Goal: Task Accomplishment & Management: Manage account settings

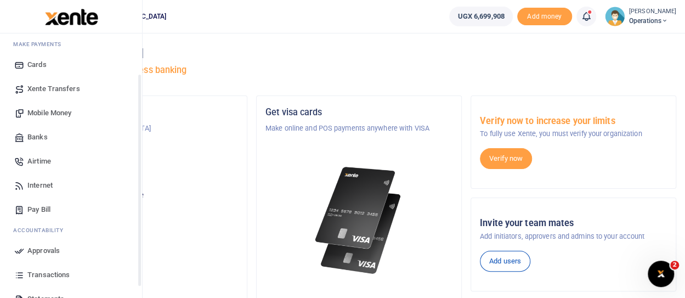
scroll to position [110, 0]
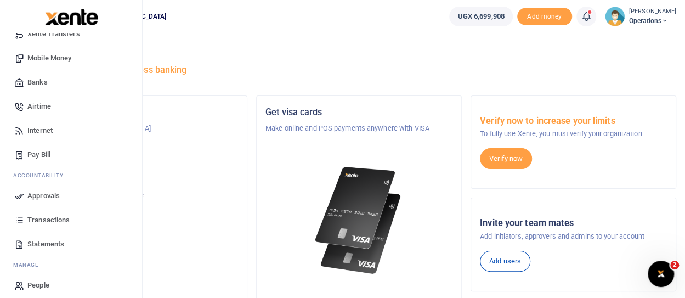
click at [41, 198] on span "Approvals" at bounding box center [43, 195] width 32 height 11
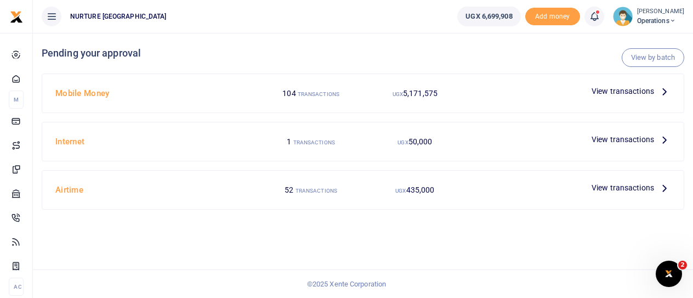
click at [623, 94] on span "View transactions" at bounding box center [623, 91] width 63 height 12
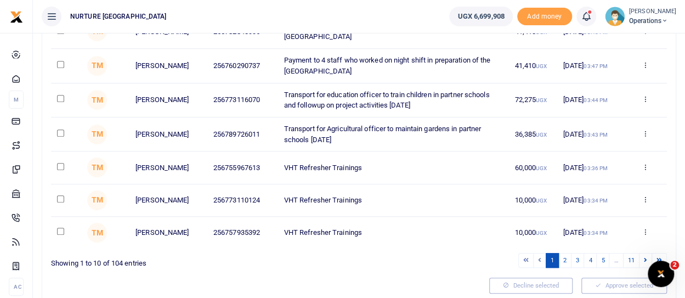
scroll to position [274, 0]
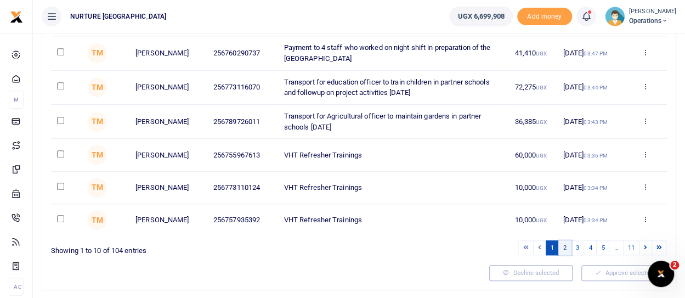
click at [570, 248] on link "2" at bounding box center [564, 247] width 13 height 15
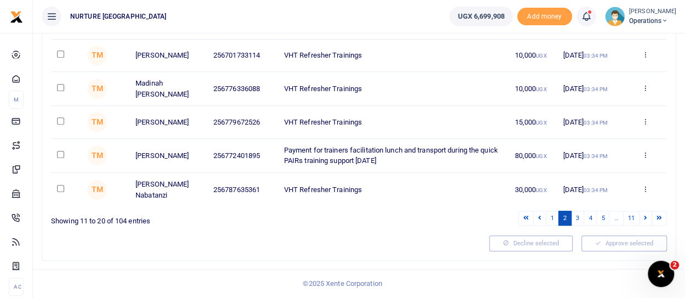
scroll to position [305, 0]
click at [579, 218] on link "3" at bounding box center [577, 218] width 13 height 15
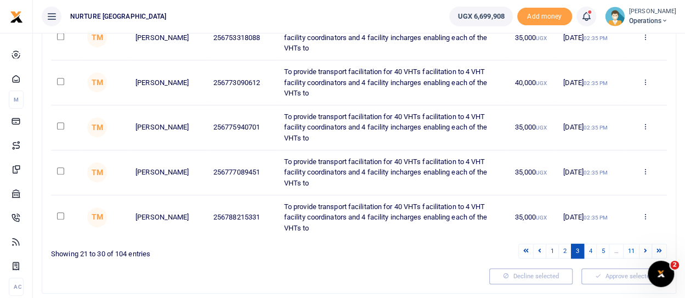
scroll to position [369, 0]
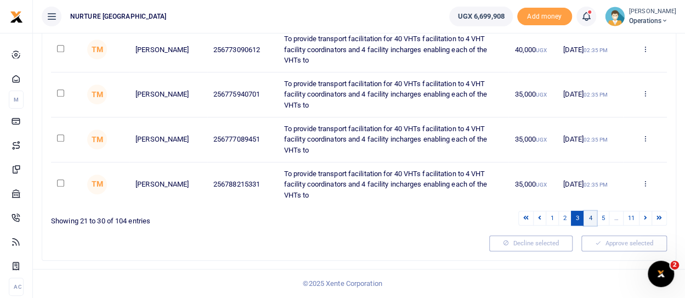
click at [593, 221] on link "4" at bounding box center [590, 218] width 13 height 15
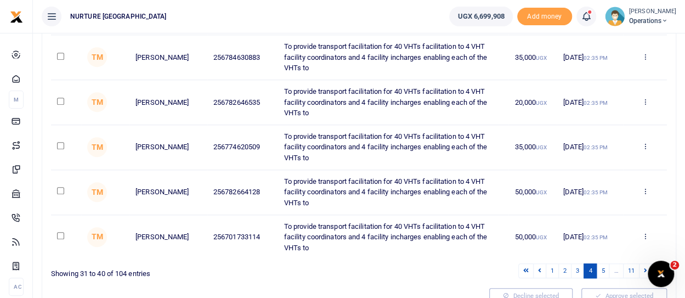
scroll to position [411, 0]
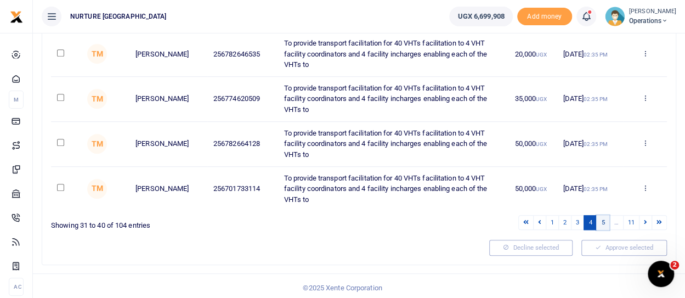
click at [603, 219] on link "5" at bounding box center [602, 222] width 13 height 15
click at [606, 219] on link "6" at bounding box center [602, 222] width 13 height 15
click at [616, 220] on li "…" at bounding box center [616, 222] width 14 height 15
click at [603, 220] on link "7" at bounding box center [602, 222] width 13 height 15
click at [603, 220] on link "8" at bounding box center [602, 222] width 13 height 15
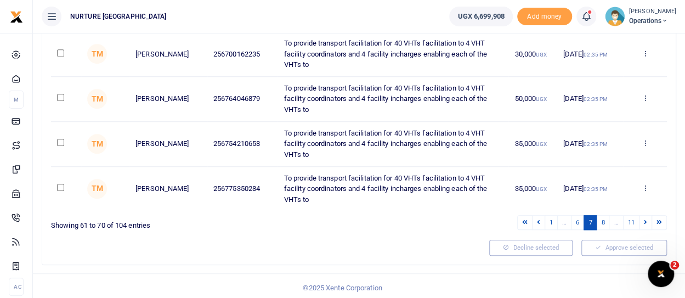
click at [618, 219] on li "…" at bounding box center [616, 222] width 14 height 15
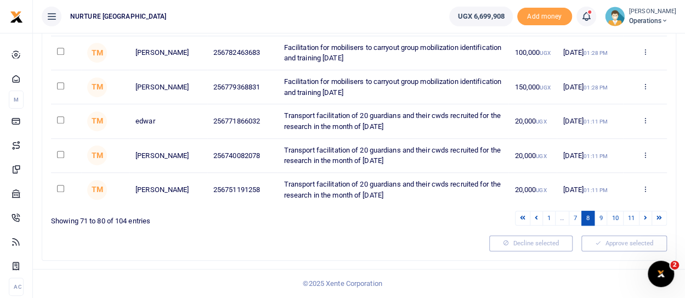
scroll to position [305, 0]
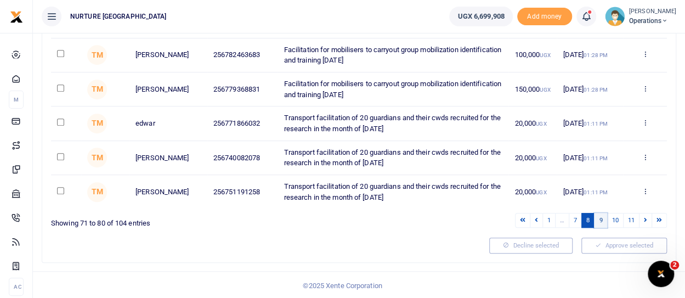
click at [601, 218] on link "9" at bounding box center [600, 220] width 13 height 15
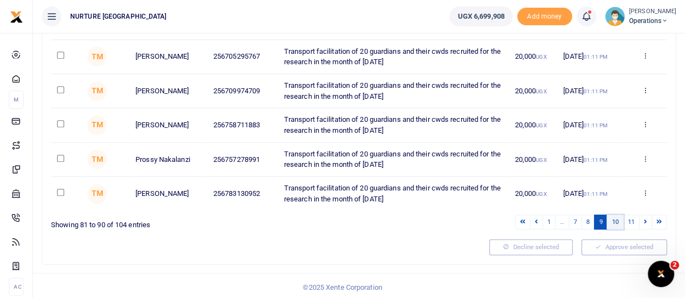
click at [613, 219] on link "10" at bounding box center [615, 221] width 16 height 15
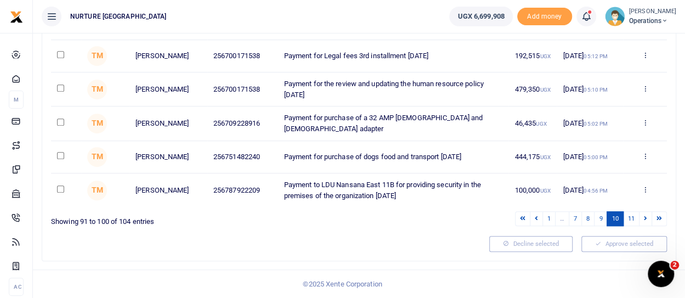
click at [615, 220] on link "10" at bounding box center [615, 218] width 16 height 15
click at [60, 186] on input "checkbox" at bounding box center [60, 188] width 7 height 7
checkbox input "true"
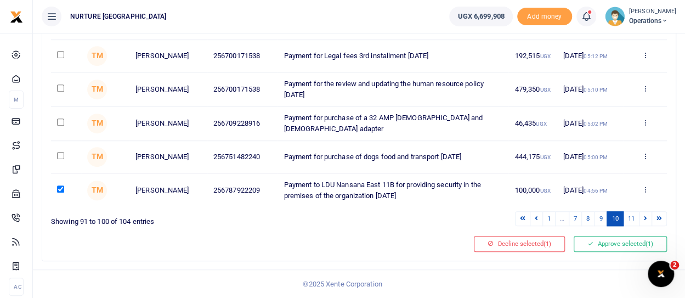
click at [61, 157] on input "checkbox" at bounding box center [60, 155] width 7 height 7
checkbox input "true"
click at [59, 52] on input "checkbox" at bounding box center [60, 54] width 7 height 7
checkbox input "true"
click at [59, 88] on input "checkbox" at bounding box center [60, 87] width 7 height 7
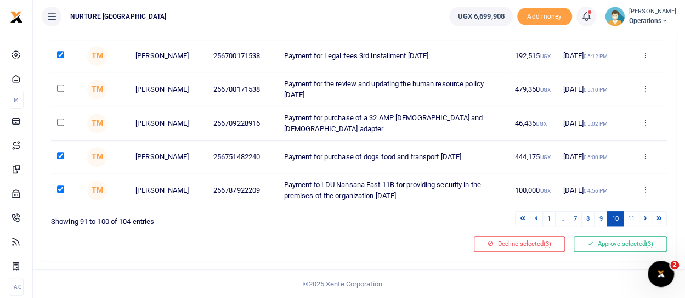
checkbox input "true"
click at [58, 122] on input "checkbox" at bounding box center [60, 121] width 7 height 7
checkbox input "true"
click at [634, 219] on link "11" at bounding box center [631, 218] width 16 height 15
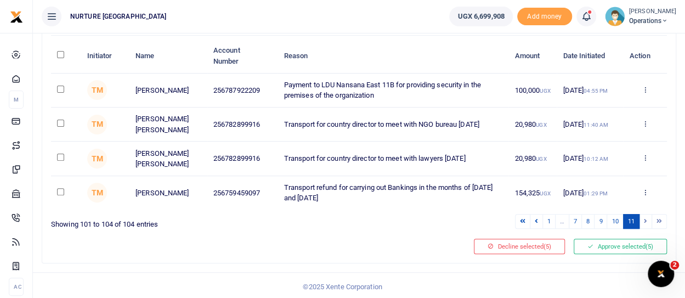
scroll to position [46, 0]
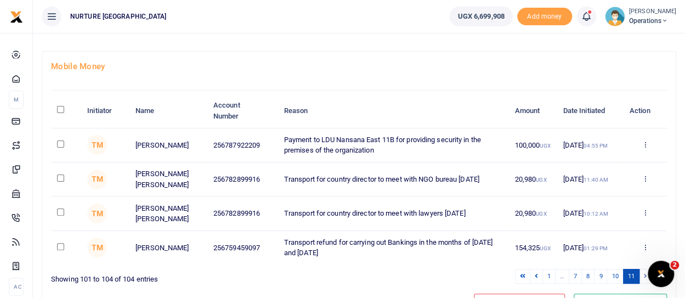
click at [59, 142] on input "checkbox" at bounding box center [60, 143] width 7 height 7
checkbox input "true"
click at [60, 176] on input "checkbox" at bounding box center [60, 177] width 7 height 7
checkbox input "true"
click at [61, 211] on input "checkbox" at bounding box center [60, 211] width 7 height 7
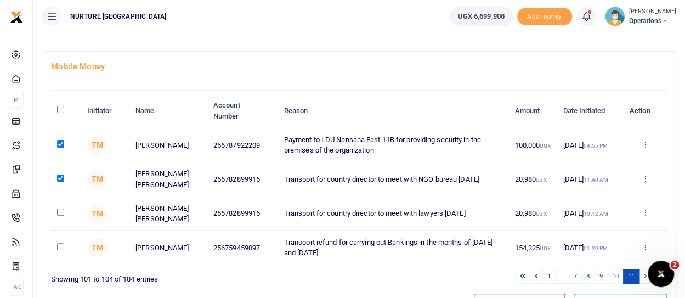
checkbox input "true"
click at [59, 175] on input "checkbox" at bounding box center [60, 177] width 7 height 7
checkbox input "false"
click at [59, 210] on input "checkbox" at bounding box center [60, 211] width 7 height 7
checkbox input "false"
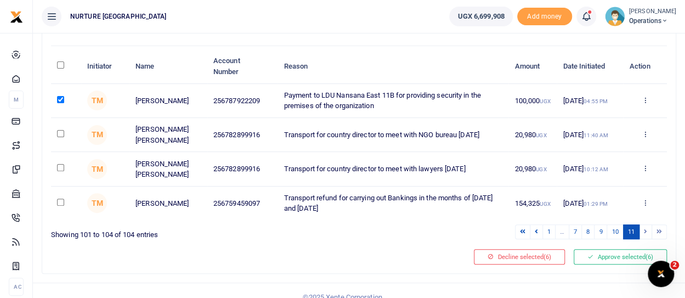
scroll to position [100, 0]
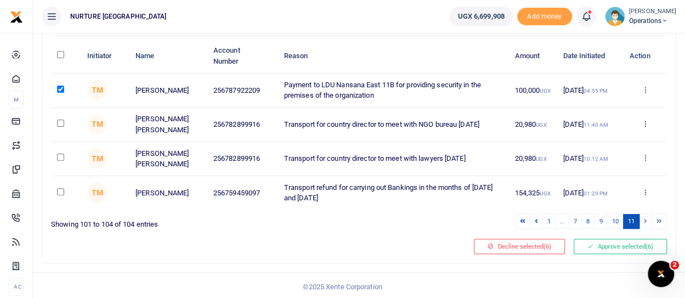
click at [59, 120] on input "checkbox" at bounding box center [60, 123] width 7 height 7
checkbox input "true"
click at [59, 155] on input "checkbox" at bounding box center [60, 157] width 7 height 7
checkbox input "true"
click at [599, 242] on button "Approve selected (8)" at bounding box center [620, 246] width 93 height 15
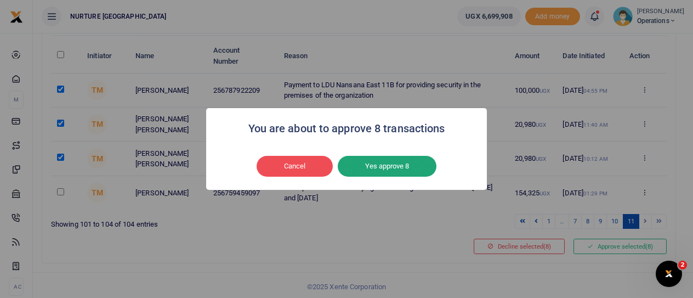
click at [399, 167] on button "Yes approve 8" at bounding box center [387, 166] width 99 height 21
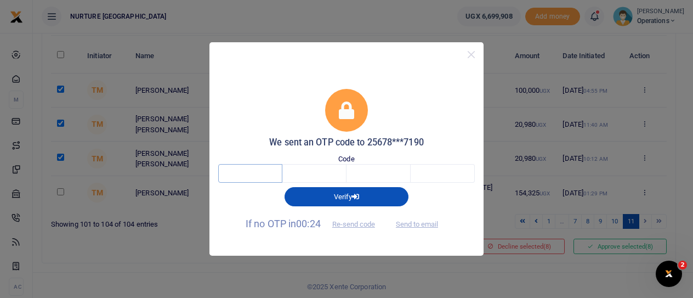
click at [246, 173] on input "text" at bounding box center [250, 173] width 64 height 19
type input "4"
type input "9"
type input "0"
type input "2"
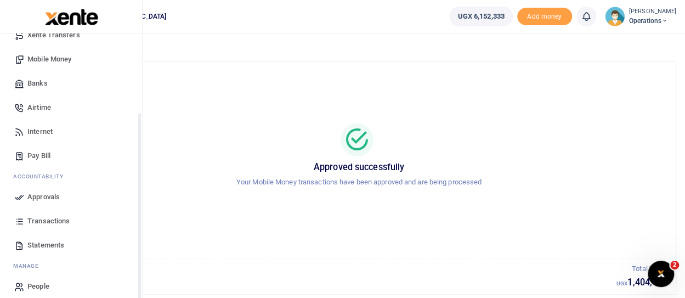
scroll to position [110, 0]
click at [39, 197] on span "Approvals" at bounding box center [43, 195] width 32 height 11
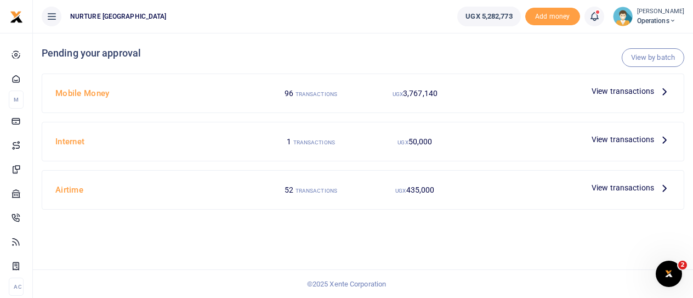
click at [636, 186] on span "View transactions" at bounding box center [623, 188] width 63 height 12
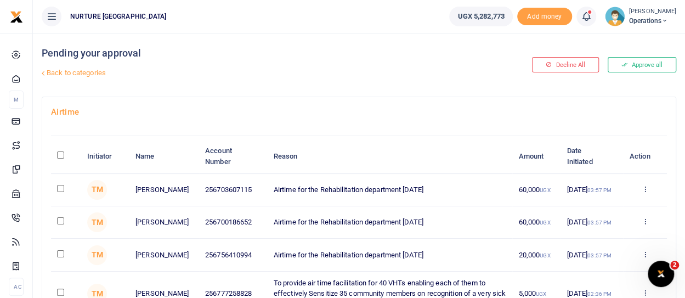
click at [61, 185] on input "checkbox" at bounding box center [60, 188] width 7 height 7
checkbox input "true"
click at [61, 221] on input "checkbox" at bounding box center [60, 220] width 7 height 7
checkbox input "true"
click at [61, 255] on input "checkbox" at bounding box center [60, 253] width 7 height 7
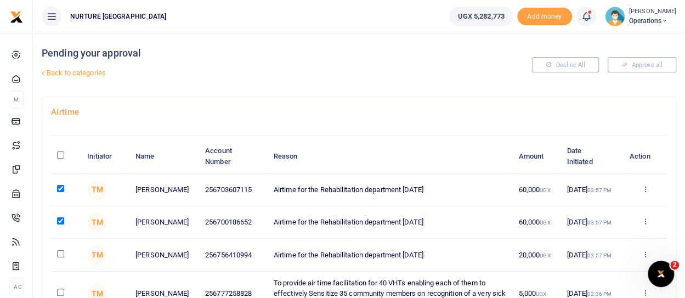
checkbox input "true"
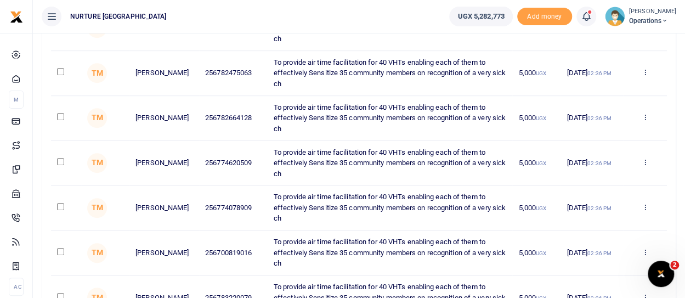
scroll to position [329, 0]
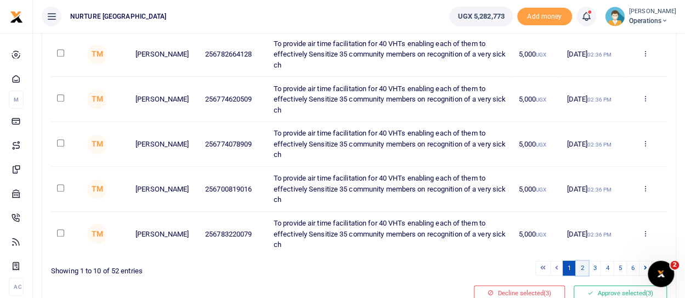
click at [584, 268] on link "2" at bounding box center [581, 268] width 13 height 15
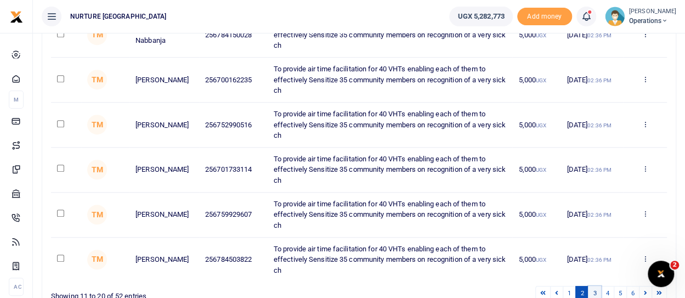
click at [599, 288] on link "3" at bounding box center [594, 293] width 13 height 15
click at [612, 292] on link "4" at bounding box center [607, 293] width 13 height 15
click at [623, 289] on link "5" at bounding box center [620, 293] width 13 height 15
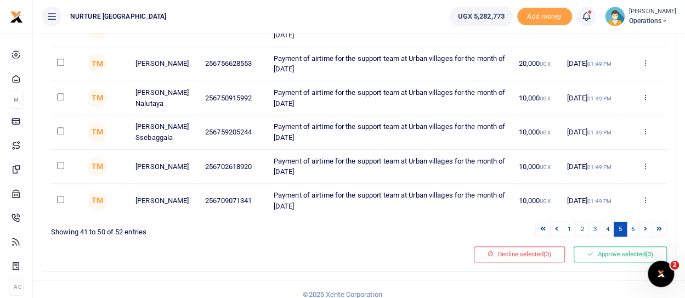
click at [59, 198] on input "checkbox" at bounding box center [60, 199] width 7 height 7
checkbox input "true"
click at [61, 163] on input "checkbox" at bounding box center [60, 165] width 7 height 7
checkbox input "true"
click at [58, 127] on input "checkbox" at bounding box center [60, 130] width 7 height 7
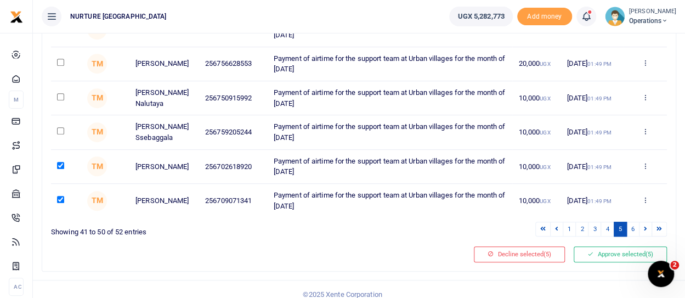
checkbox input "true"
click at [59, 93] on input "checkbox" at bounding box center [60, 96] width 7 height 7
checkbox input "true"
click at [59, 60] on input "checkbox" at bounding box center [60, 62] width 7 height 7
checkbox input "true"
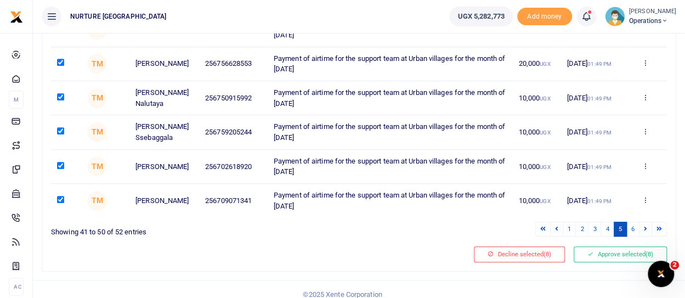
scroll to position [286, 0]
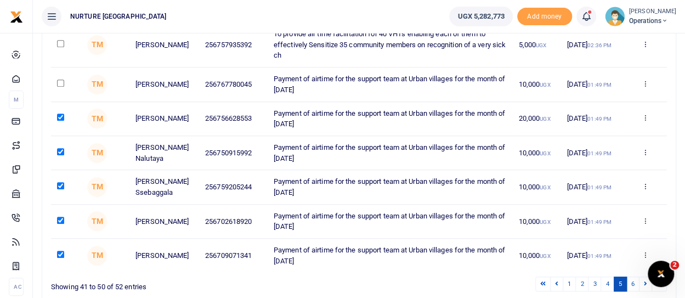
click at [58, 81] on input "checkbox" at bounding box center [60, 83] width 7 height 7
checkbox input "true"
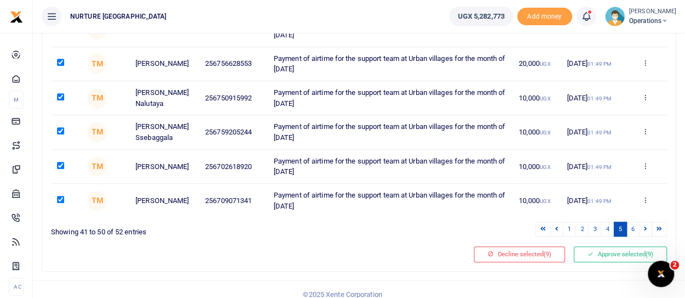
scroll to position [348, 0]
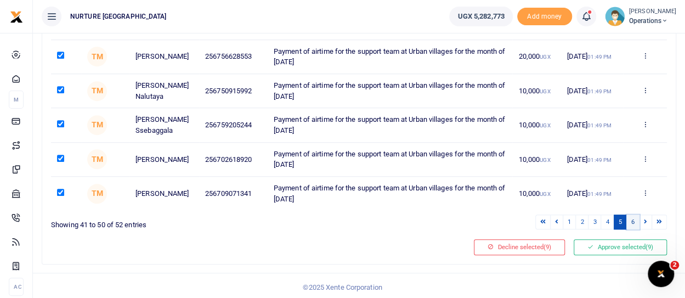
click at [634, 219] on link "6" at bounding box center [632, 221] width 13 height 15
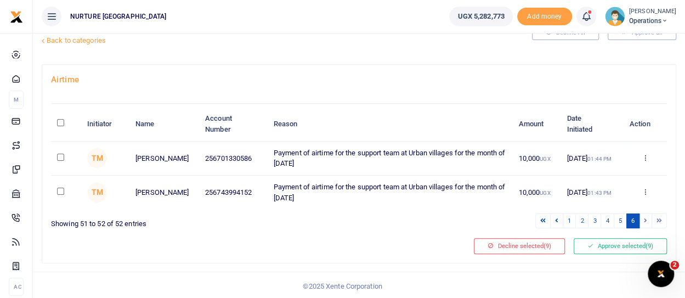
click at [63, 155] on input "checkbox" at bounding box center [60, 157] width 7 height 7
checkbox input "true"
click at [58, 190] on input "checkbox" at bounding box center [60, 191] width 7 height 7
checkbox input "true"
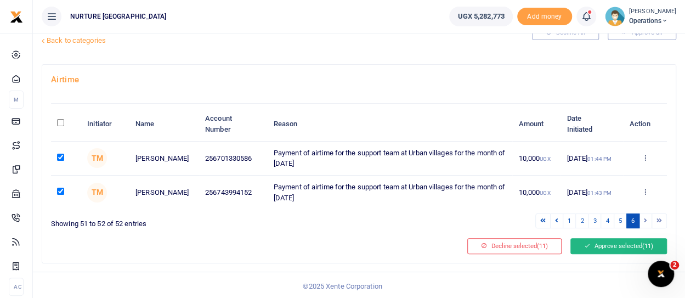
click at [612, 243] on button "Approve selected (11)" at bounding box center [618, 245] width 97 height 15
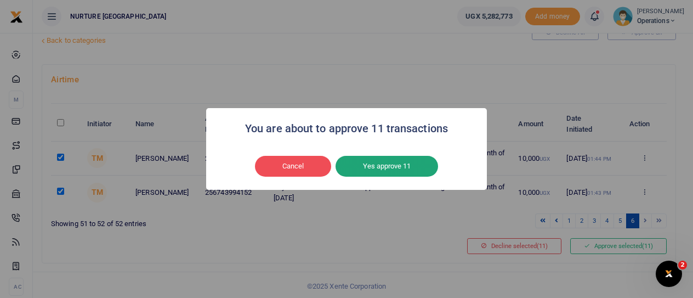
click at [397, 165] on button "Yes approve 11" at bounding box center [387, 166] width 103 height 21
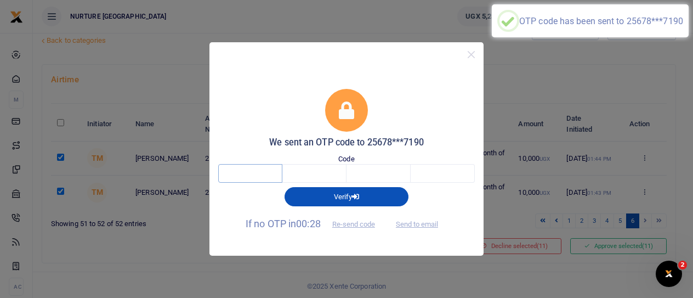
click at [261, 172] on input "text" at bounding box center [250, 173] width 64 height 19
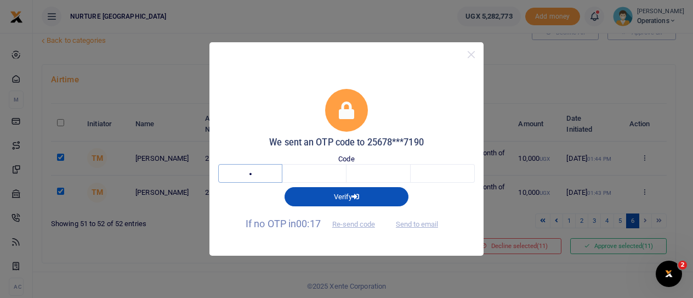
type input "9"
type input "3"
type input "6"
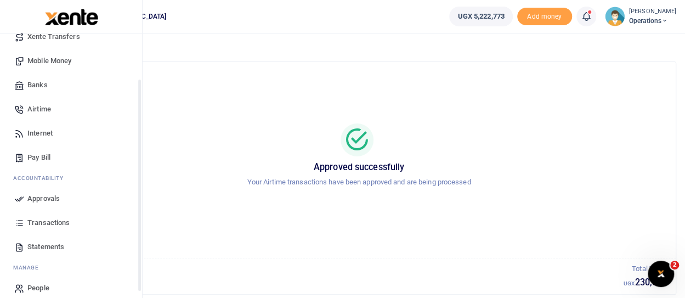
scroll to position [117, 0]
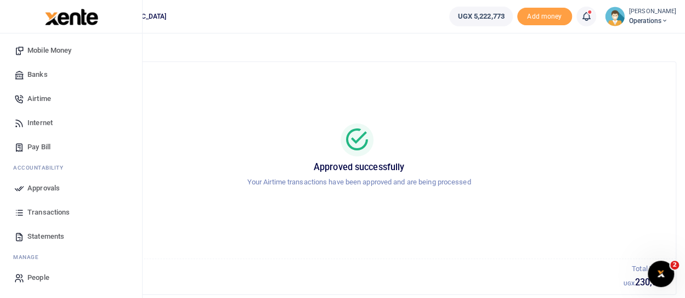
click at [47, 188] on span "Approvals" at bounding box center [43, 188] width 32 height 11
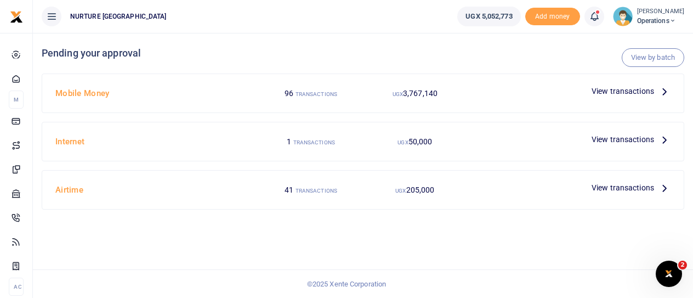
click at [607, 87] on span "View transactions" at bounding box center [623, 91] width 63 height 12
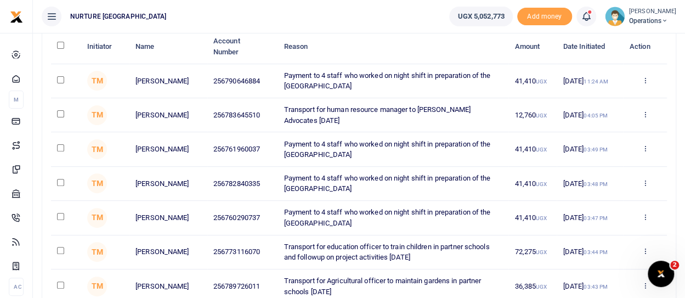
scroll to position [165, 0]
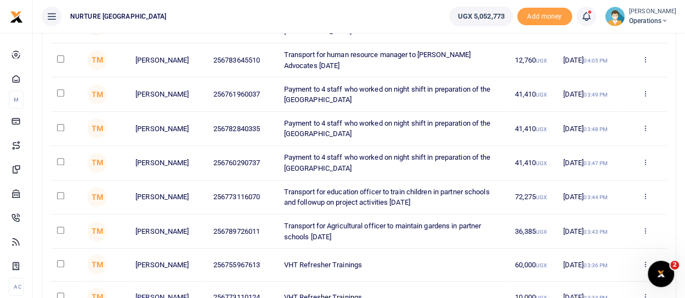
click at [62, 92] on input "checkbox" at bounding box center [60, 92] width 7 height 7
checkbox input "true"
click at [59, 127] on input "checkbox" at bounding box center [60, 127] width 7 height 7
checkbox input "true"
click at [63, 160] on input "checkbox" at bounding box center [60, 161] width 7 height 7
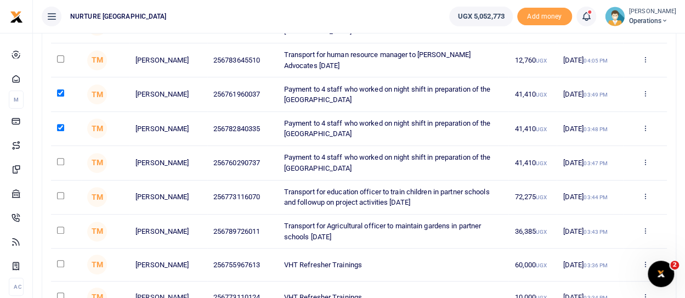
checkbox input "true"
click at [59, 193] on input "checkbox" at bounding box center [60, 195] width 7 height 7
checkbox input "true"
click at [60, 228] on input "checkbox" at bounding box center [60, 230] width 7 height 7
checkbox input "true"
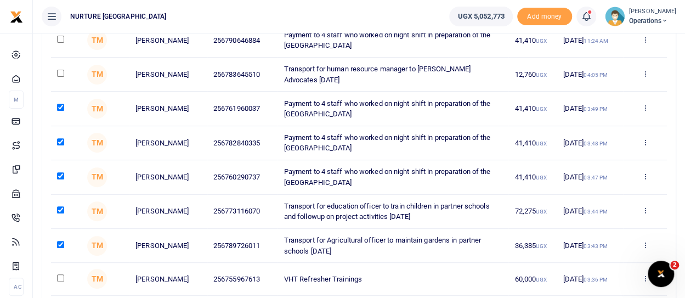
scroll to position [140, 0]
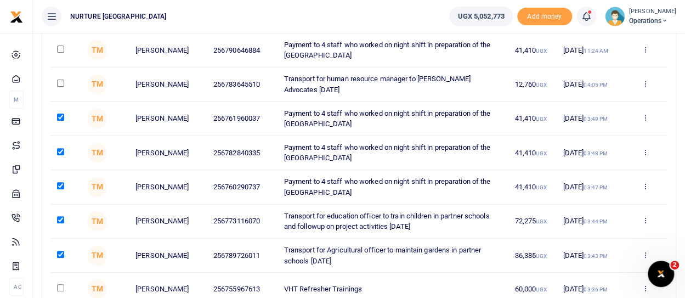
click at [59, 83] on input "checkbox" at bounding box center [60, 83] width 7 height 7
checkbox input "true"
click at [61, 47] on input "checkbox" at bounding box center [60, 49] width 7 height 7
checkbox input "true"
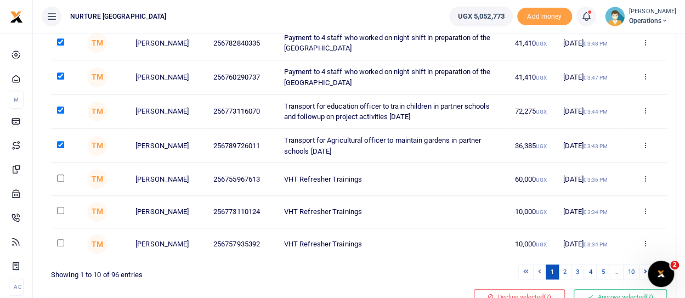
scroll to position [305, 0]
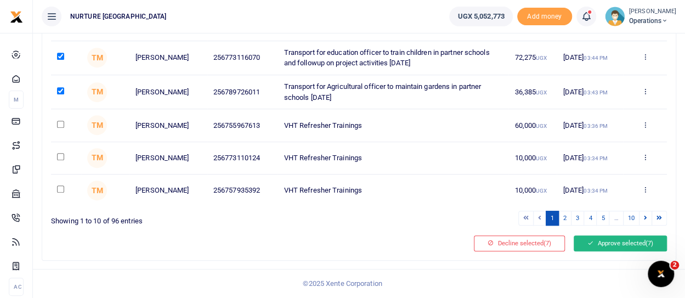
click at [595, 242] on button "Approve selected (7)" at bounding box center [620, 242] width 93 height 15
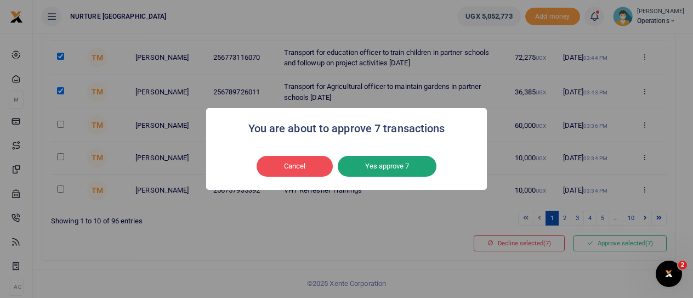
click at [416, 159] on button "Yes approve 7" at bounding box center [387, 166] width 99 height 21
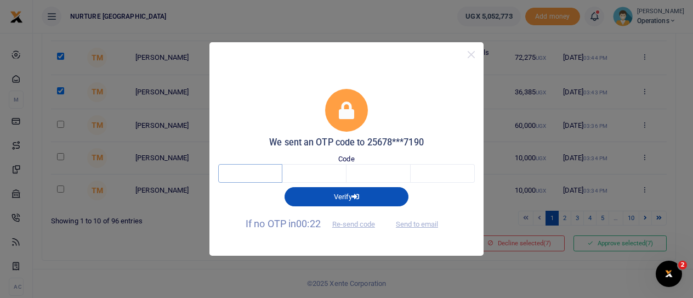
click at [264, 174] on input "text" at bounding box center [250, 173] width 64 height 19
type input "8"
type input "6"
type input "1"
type input "4"
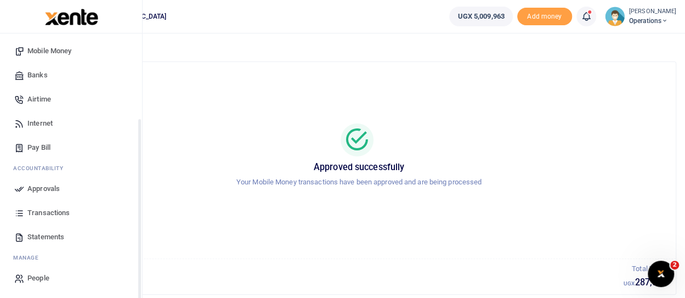
scroll to position [117, 0]
click at [46, 186] on span "Approvals" at bounding box center [43, 188] width 32 height 11
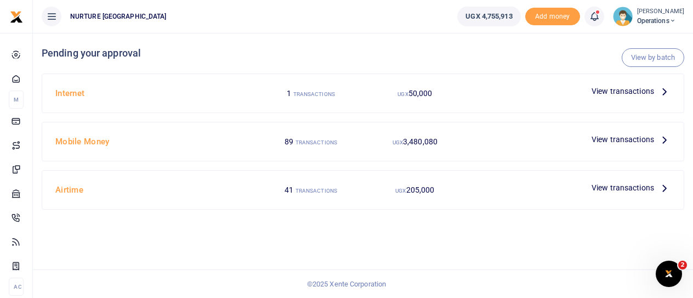
click at [611, 140] on span "View transactions" at bounding box center [623, 139] width 63 height 12
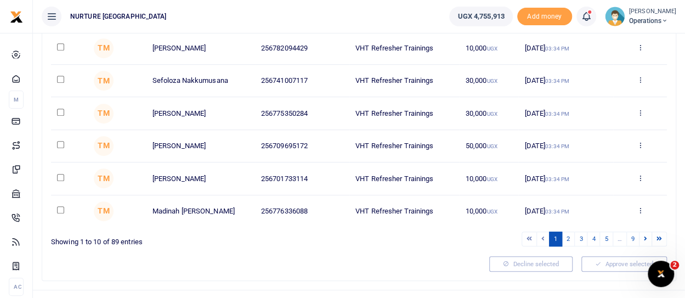
scroll to position [274, 0]
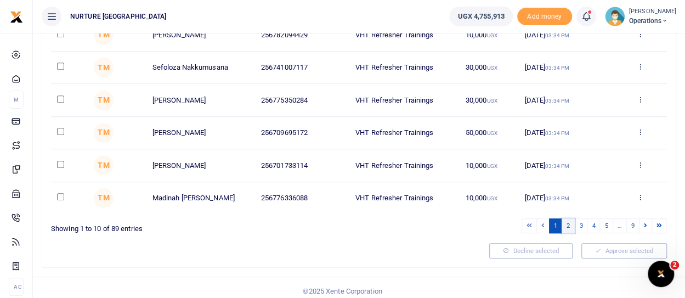
click at [570, 221] on link "2" at bounding box center [568, 225] width 13 height 15
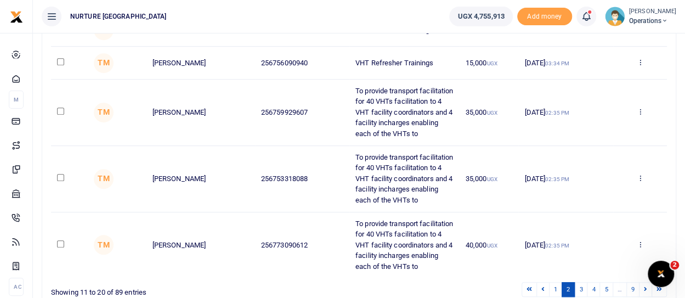
scroll to position [444, 0]
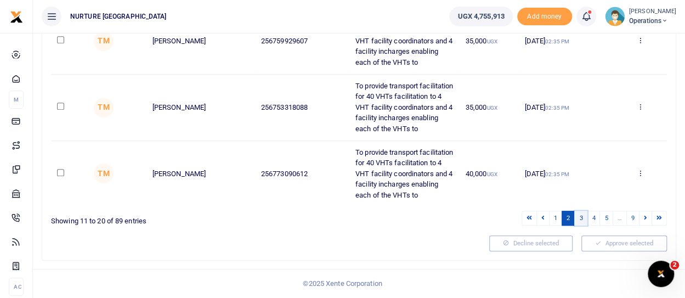
click at [584, 218] on link "3" at bounding box center [580, 218] width 13 height 15
click at [598, 219] on link "4" at bounding box center [593, 218] width 13 height 15
click at [610, 220] on link "5" at bounding box center [606, 218] width 13 height 15
click at [610, 220] on link "6" at bounding box center [606, 218] width 13 height 15
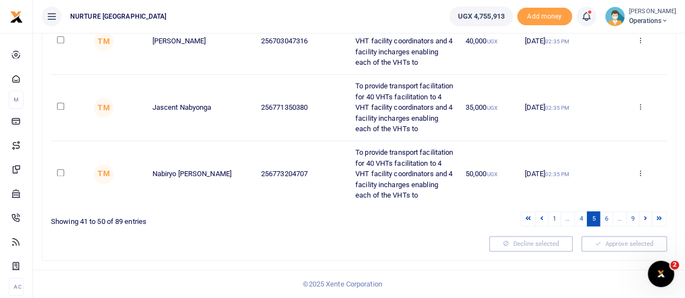
click at [615, 219] on li "…" at bounding box center [620, 218] width 14 height 15
click at [610, 219] on link "7" at bounding box center [607, 218] width 13 height 15
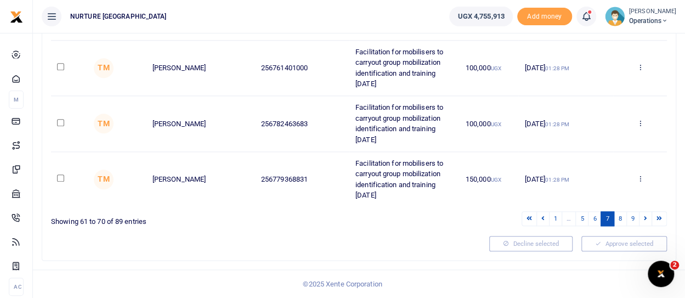
scroll to position [540, 0]
click at [60, 121] on input "checkbox" at bounding box center [60, 122] width 7 height 7
checkbox input "true"
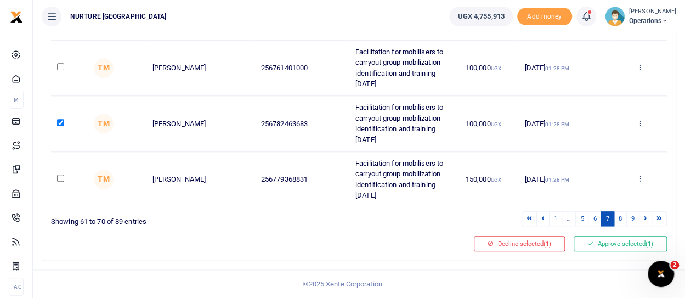
click at [59, 180] on input "checkbox" at bounding box center [60, 177] width 7 height 7
checkbox input "true"
click at [57, 68] on input "checkbox" at bounding box center [60, 66] width 7 height 7
checkbox input "true"
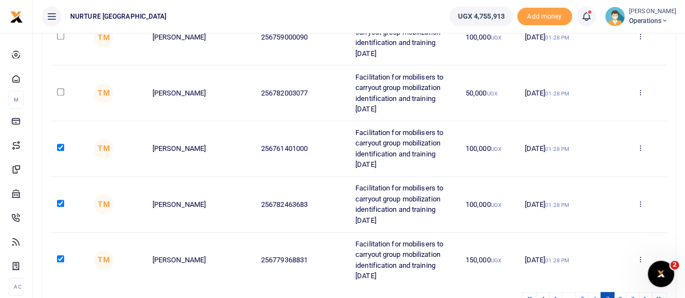
scroll to position [430, 0]
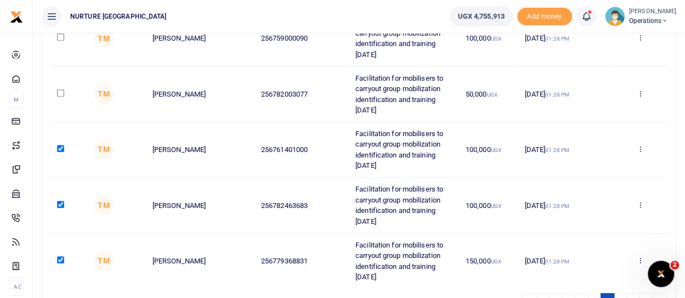
click at [60, 97] on input "checkbox" at bounding box center [60, 92] width 7 height 7
checkbox input "true"
click at [60, 41] on input "checkbox" at bounding box center [60, 36] width 7 height 7
checkbox input "true"
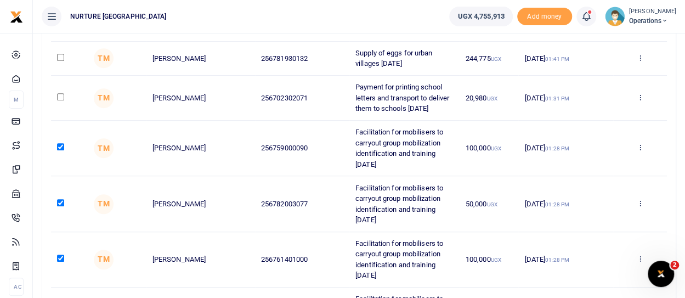
click at [60, 100] on input "checkbox" at bounding box center [60, 96] width 7 height 7
checkbox input "true"
click at [61, 61] on input "checkbox" at bounding box center [60, 57] width 7 height 7
checkbox input "true"
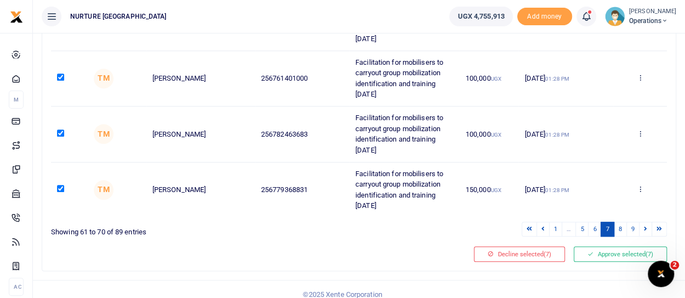
scroll to position [540, 0]
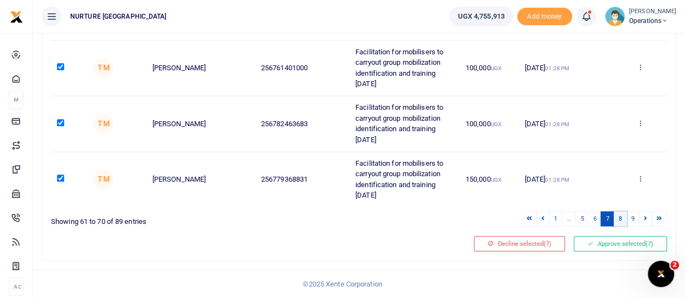
click at [623, 219] on link "8" at bounding box center [620, 218] width 13 height 15
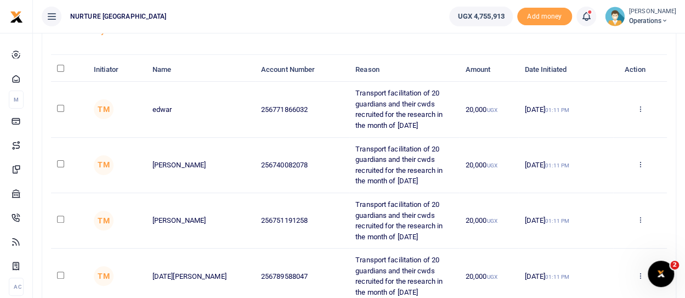
scroll to position [69, 0]
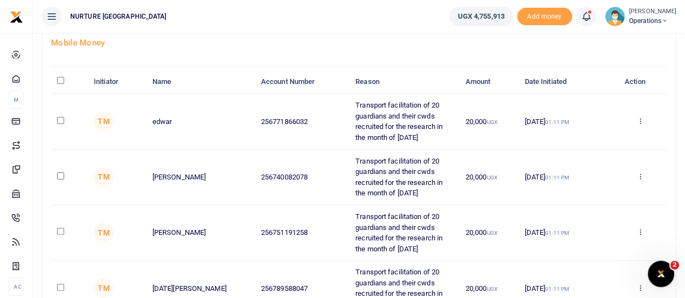
click at [57, 119] on input "checkbox" at bounding box center [60, 120] width 7 height 7
checkbox input "true"
click at [59, 176] on input "checkbox" at bounding box center [60, 175] width 7 height 7
checkbox input "true"
click at [61, 230] on input "checkbox" at bounding box center [60, 231] width 7 height 7
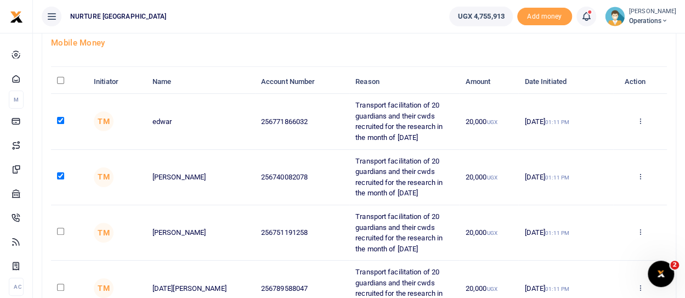
checkbox input "true"
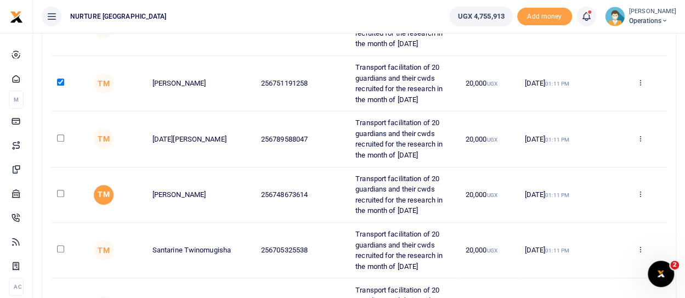
scroll to position [234, 0]
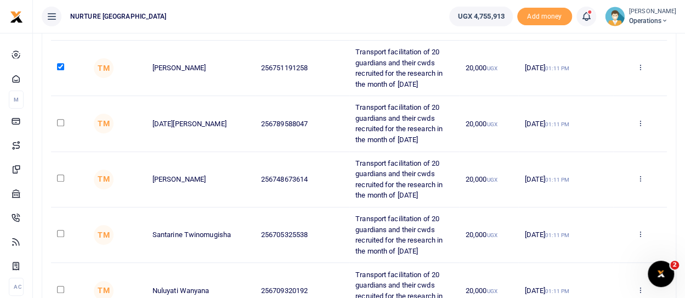
click at [60, 119] on input "checkbox" at bounding box center [60, 122] width 7 height 7
checkbox input "true"
click at [61, 178] on input "checkbox" at bounding box center [60, 177] width 7 height 7
checkbox input "true"
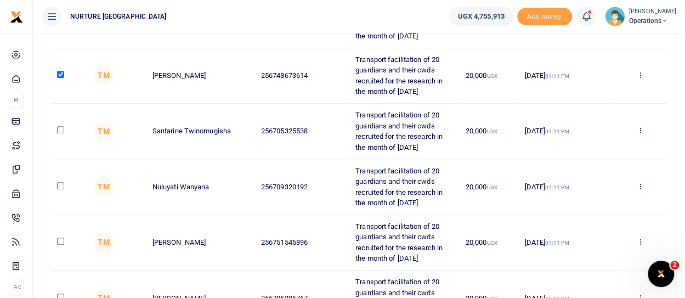
scroll to position [343, 0]
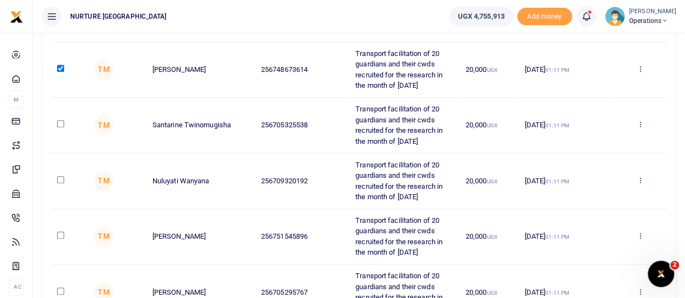
click at [60, 120] on input "checkbox" at bounding box center [60, 123] width 7 height 7
checkbox input "true"
click at [61, 178] on input "checkbox" at bounding box center [60, 179] width 7 height 7
checkbox input "true"
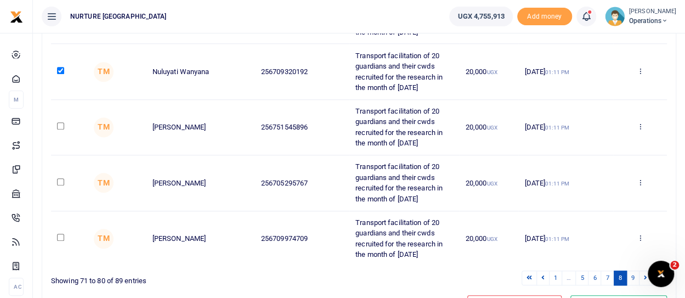
scroll to position [453, 0]
click at [63, 122] on input "checkbox" at bounding box center [60, 125] width 7 height 7
checkbox input "true"
click at [60, 179] on input "checkbox" at bounding box center [60, 181] width 7 height 7
checkbox input "true"
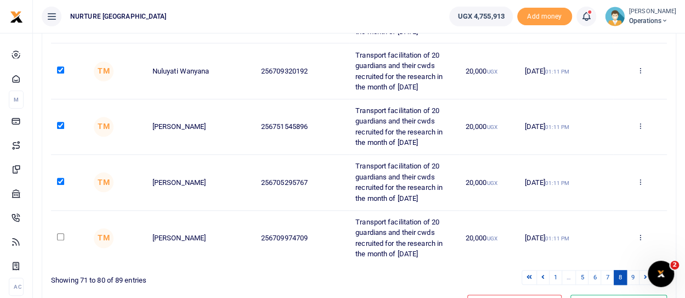
click at [63, 233] on input "checkbox" at bounding box center [60, 236] width 7 height 7
checkbox input "true"
click at [636, 274] on link "9" at bounding box center [632, 277] width 13 height 15
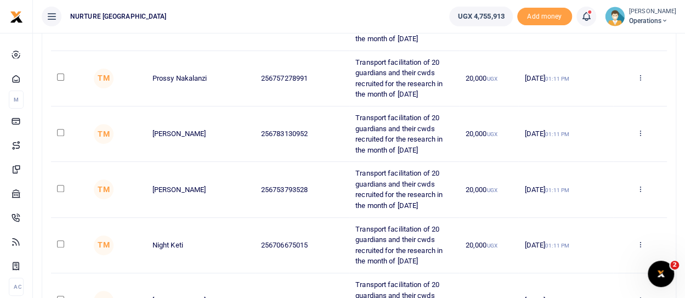
scroll to position [3, 0]
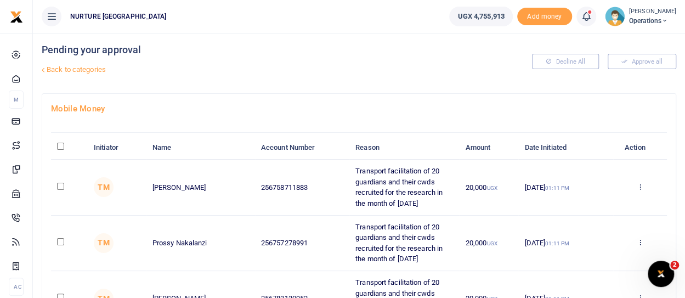
click at [61, 186] on input "checkbox" at bounding box center [60, 186] width 7 height 7
checkbox input "true"
click at [60, 242] on input "checkbox" at bounding box center [60, 241] width 7 height 7
checkbox input "true"
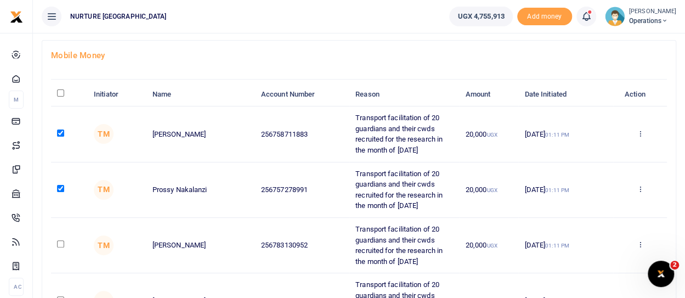
scroll to position [168, 0]
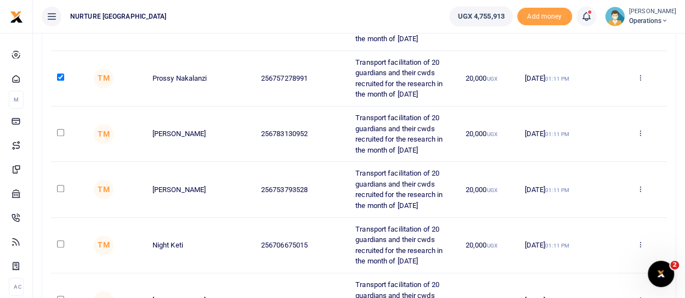
click at [61, 132] on input "checkbox" at bounding box center [60, 132] width 7 height 7
checkbox input "true"
click at [61, 185] on input "checkbox" at bounding box center [60, 188] width 7 height 7
checkbox input "true"
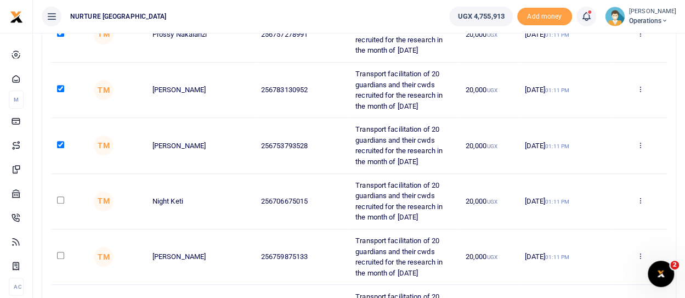
scroll to position [278, 0]
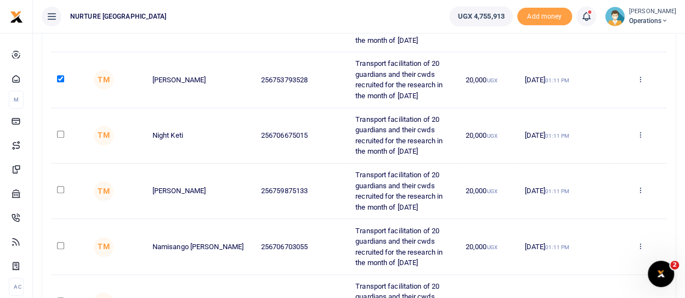
click at [61, 132] on input "checkbox" at bounding box center [60, 134] width 7 height 7
checkbox input "true"
click at [61, 188] on input "checkbox" at bounding box center [60, 189] width 7 height 7
checkbox input "true"
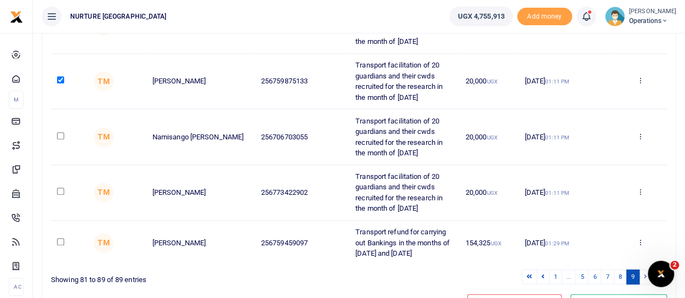
click at [60, 134] on input "checkbox" at bounding box center [60, 135] width 7 height 7
checkbox input "true"
click at [60, 188] on input "checkbox" at bounding box center [60, 191] width 7 height 7
checkbox input "true"
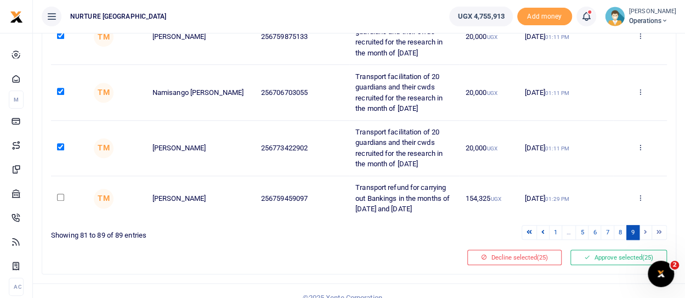
scroll to position [442, 0]
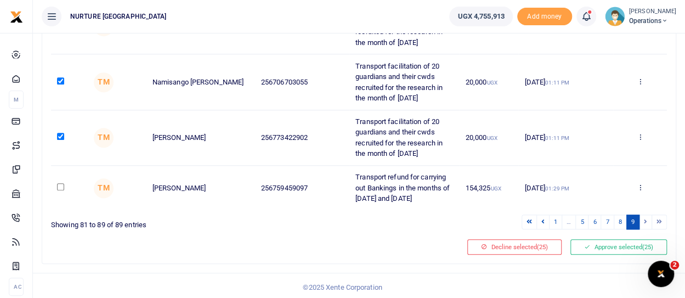
click at [646, 220] on li at bounding box center [646, 221] width 13 height 15
click at [613, 240] on button "Approve selected (25)" at bounding box center [618, 246] width 97 height 15
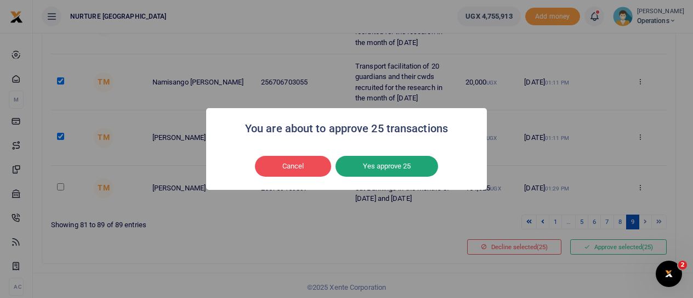
click at [403, 165] on button "Yes approve 25" at bounding box center [387, 166] width 103 height 21
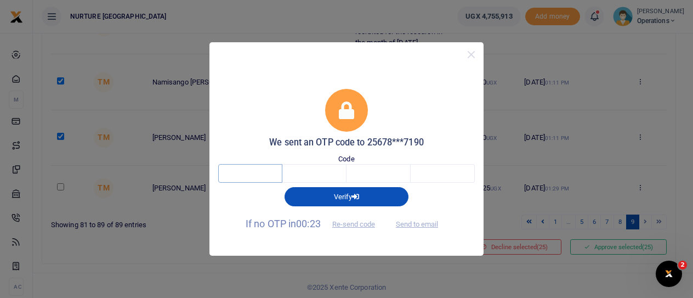
click at [266, 170] on input "text" at bounding box center [250, 173] width 64 height 19
type input "9"
type input "5"
type input "1"
type input "3"
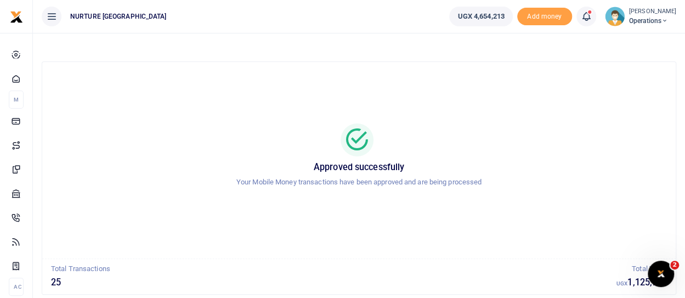
drag, startPoint x: 0, startPoint y: 0, endPoint x: 266, endPoint y: 170, distance: 315.7
click at [266, 170] on h5 "Approved successfully" at bounding box center [358, 167] width 607 height 11
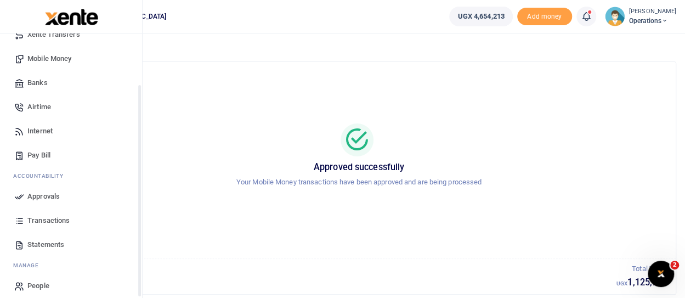
scroll to position [117, 0]
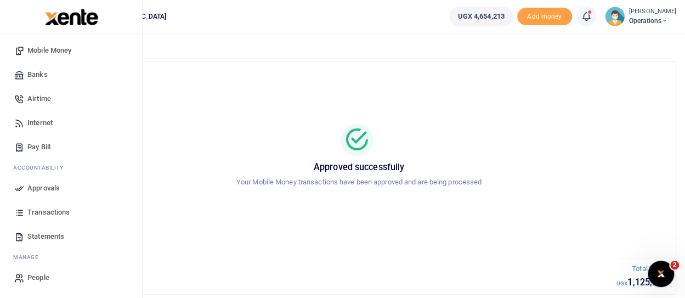
click at [50, 182] on link "Approvals" at bounding box center [71, 188] width 125 height 24
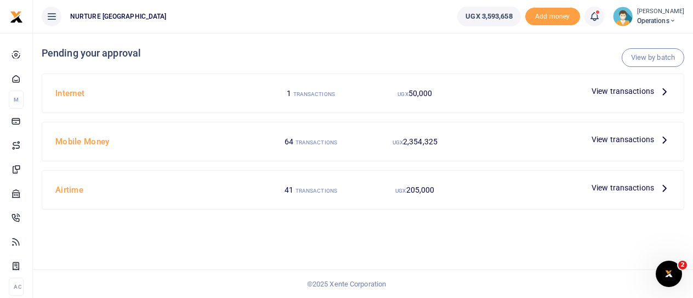
click at [626, 93] on span "View transactions" at bounding box center [623, 91] width 63 height 12
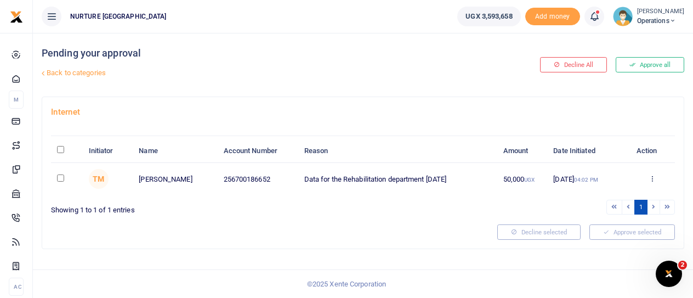
click at [58, 175] on input "checkbox" at bounding box center [60, 177] width 7 height 7
checkbox input "true"
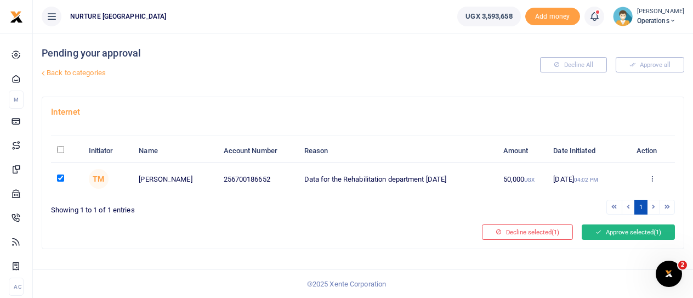
click at [607, 228] on button "Approve selected (1)" at bounding box center [628, 231] width 93 height 15
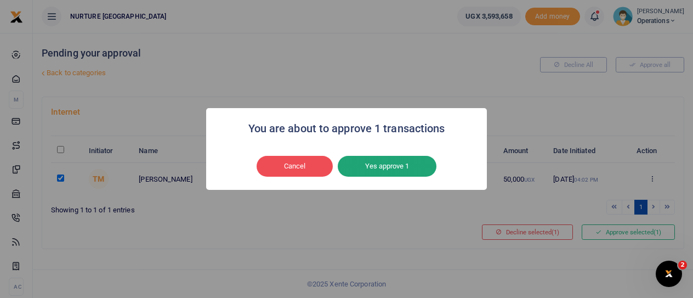
click at [390, 171] on button "Yes approve 1" at bounding box center [387, 166] width 99 height 21
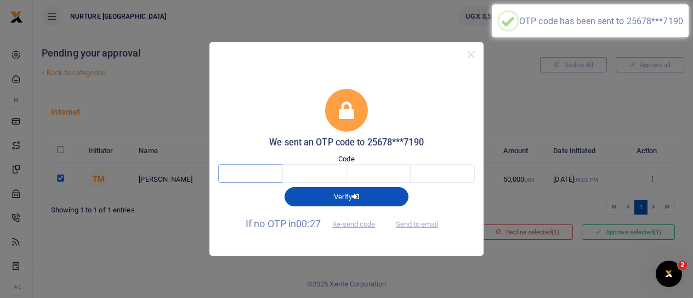
click at [244, 177] on input "text" at bounding box center [250, 173] width 64 height 19
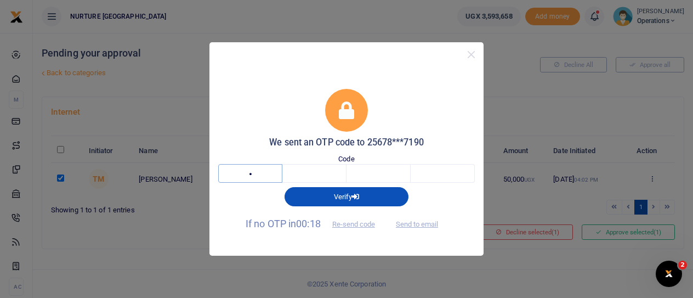
type input "8"
type input "0"
type input "6"
type input "2"
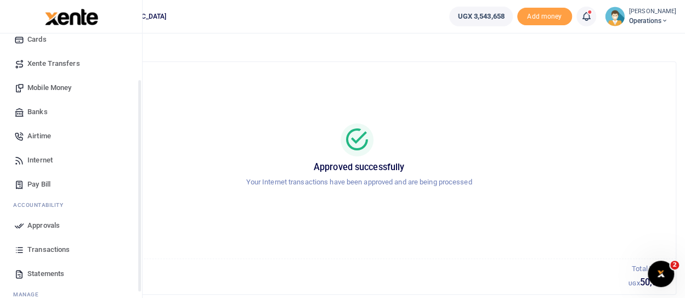
scroll to position [110, 0]
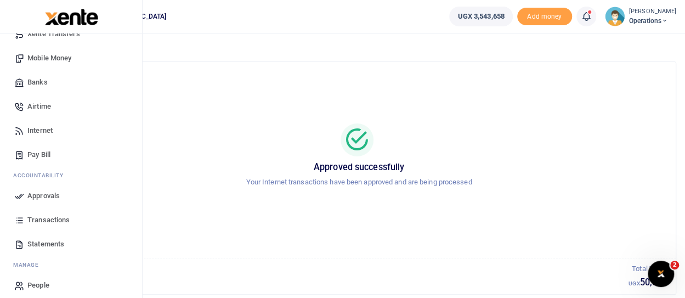
click at [48, 193] on span "Approvals" at bounding box center [43, 195] width 32 height 11
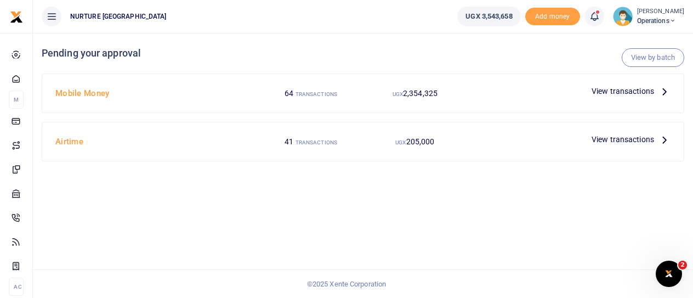
click at [641, 89] on span "View transactions" at bounding box center [623, 91] width 63 height 12
